Goal: Task Accomplishment & Management: Manage account settings

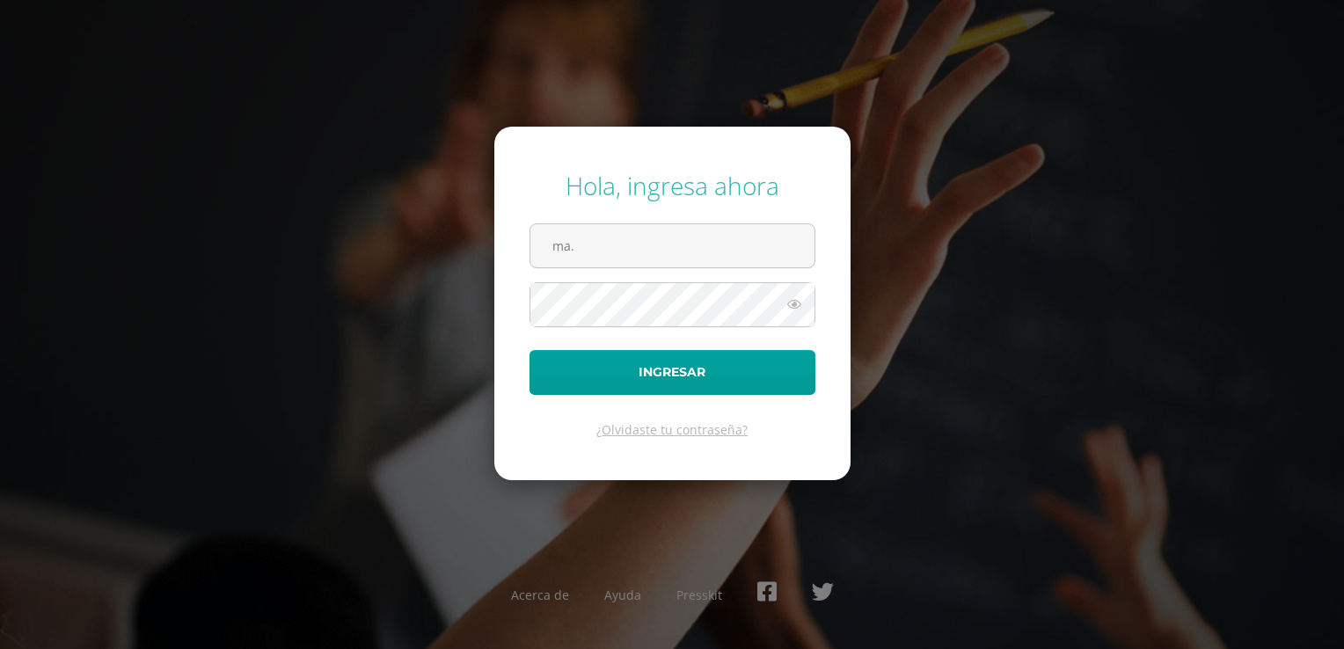
type input "[EMAIL_ADDRESS][DOMAIN_NAME]"
click at [789, 304] on icon at bounding box center [794, 304] width 23 height 21
click at [798, 304] on icon at bounding box center [794, 304] width 23 height 21
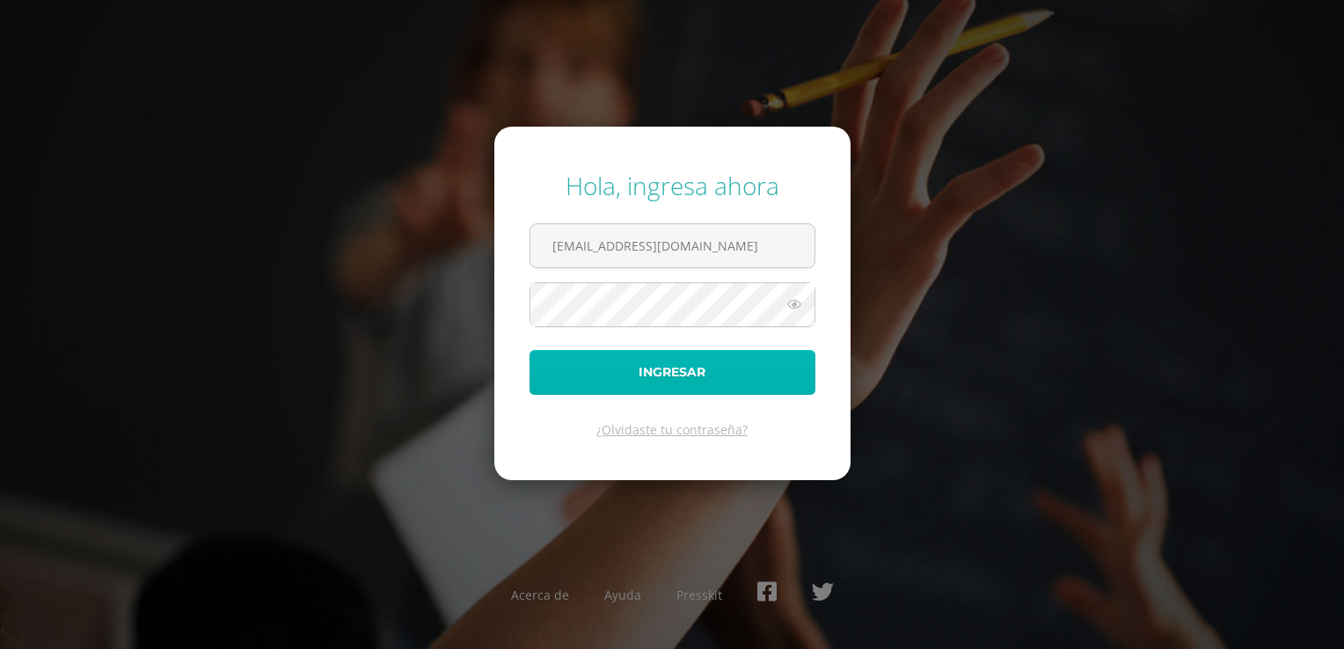
click at [701, 368] on button "Ingresar" at bounding box center [673, 372] width 286 height 45
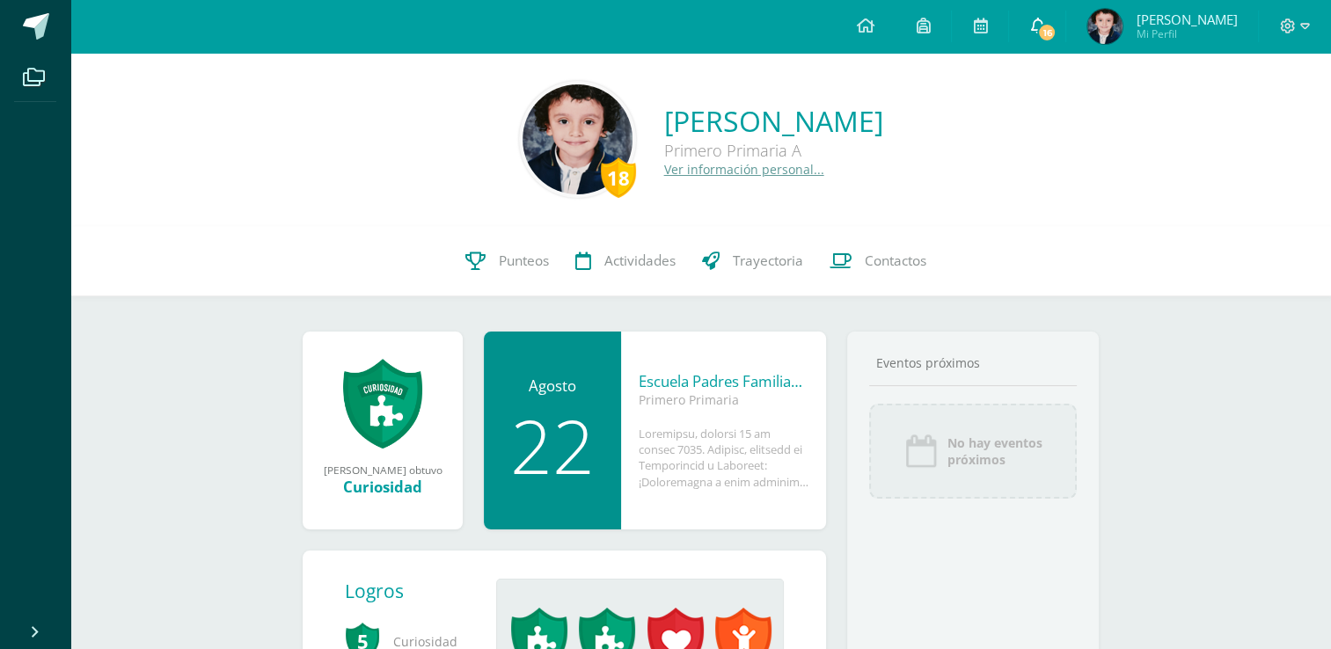
click at [1055, 26] on span "16" at bounding box center [1046, 32] width 19 height 19
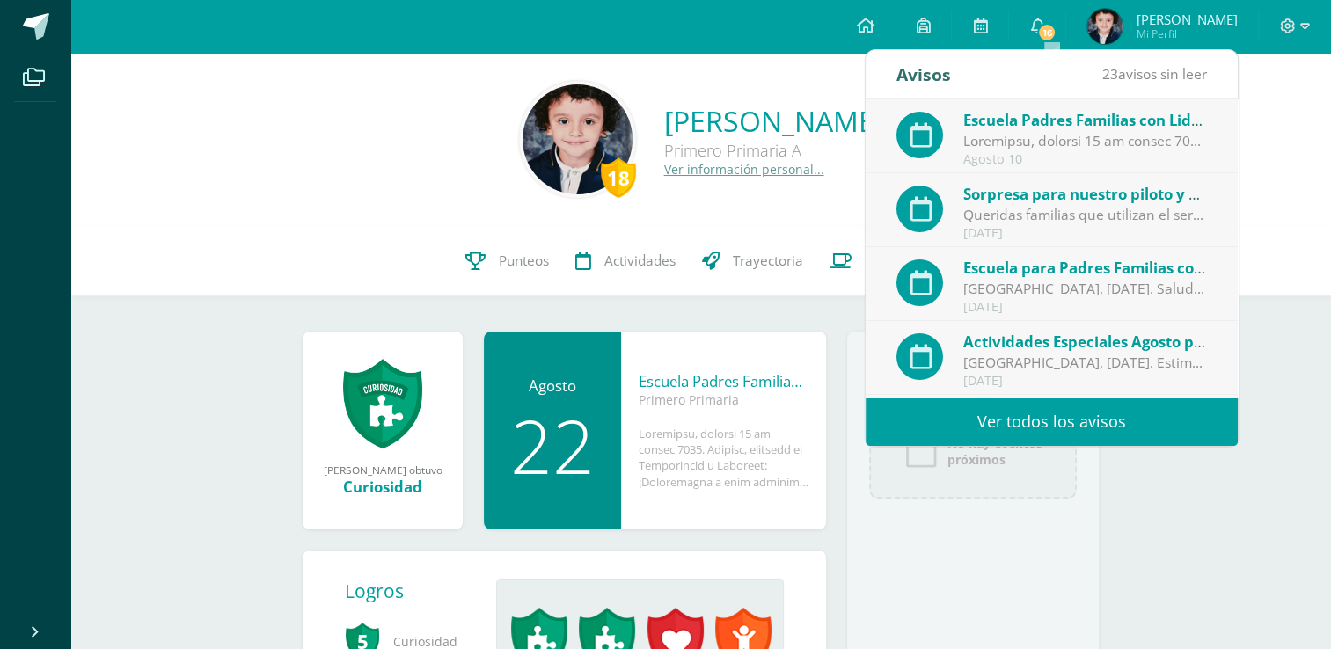
click at [1061, 140] on div at bounding box center [1085, 141] width 245 height 20
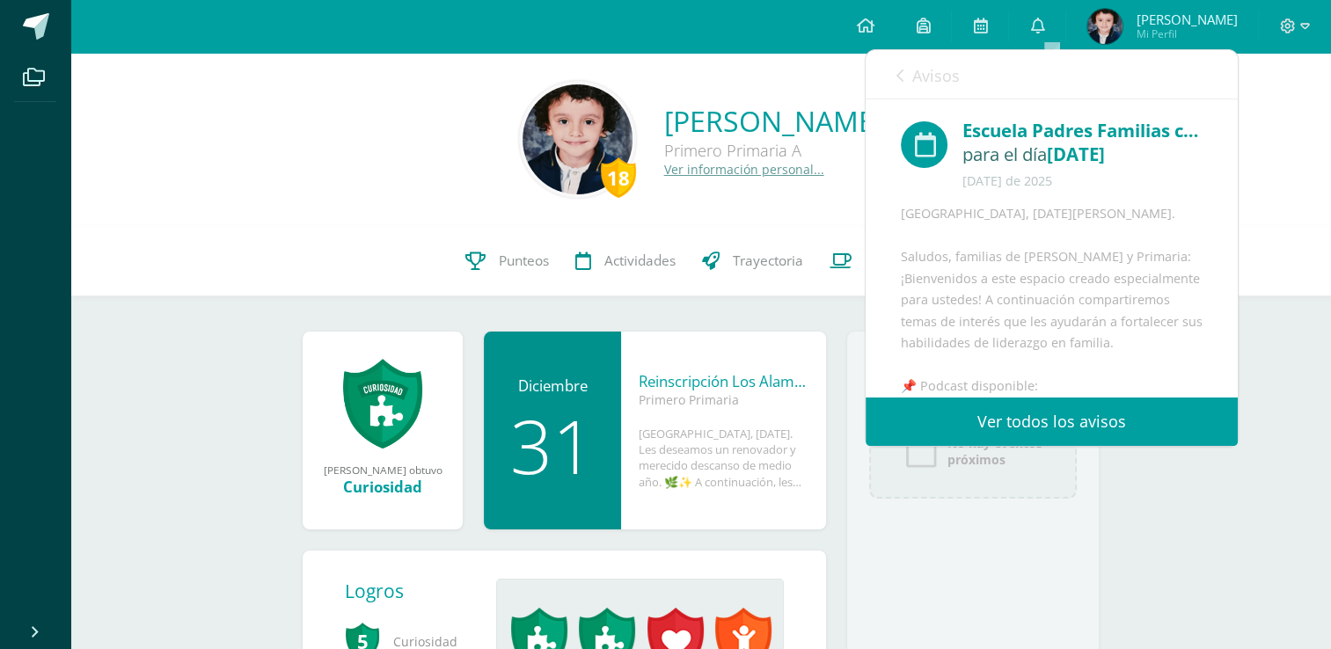
click at [1022, 421] on link "Ver todos los avisos" at bounding box center [1052, 422] width 372 height 48
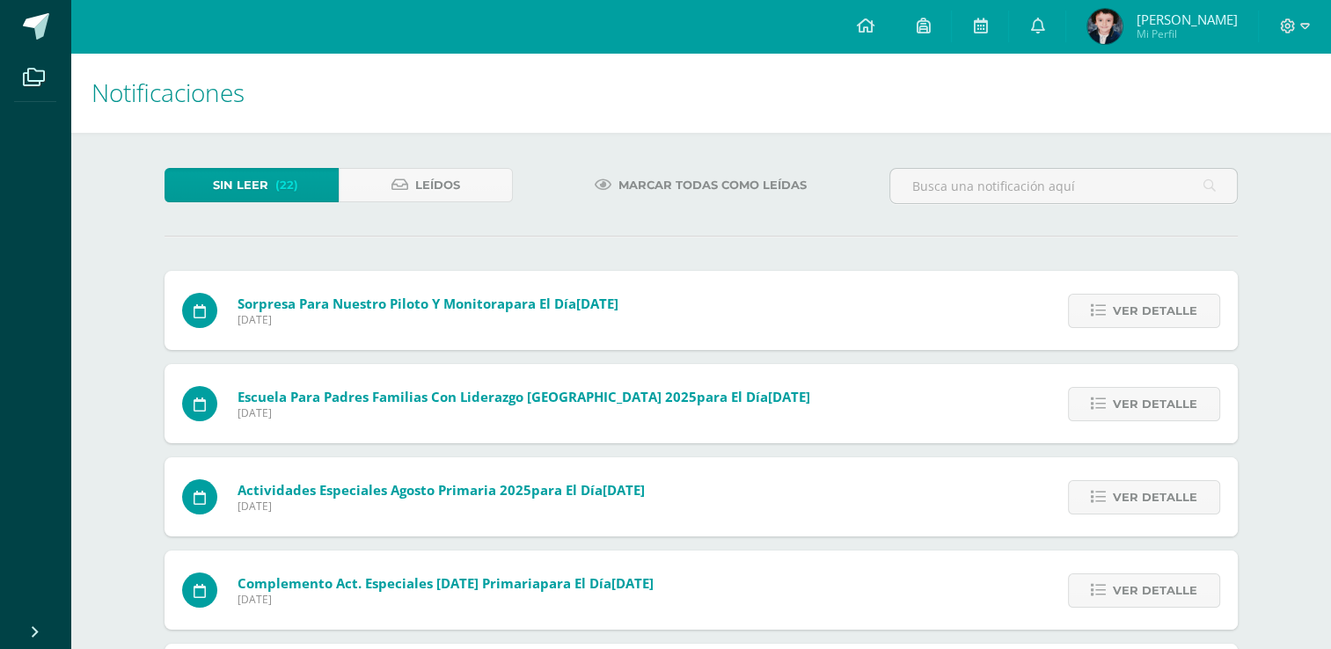
click at [1169, 24] on span "[PERSON_NAME]" at bounding box center [1186, 20] width 101 height 18
